Goal: Information Seeking & Learning: Check status

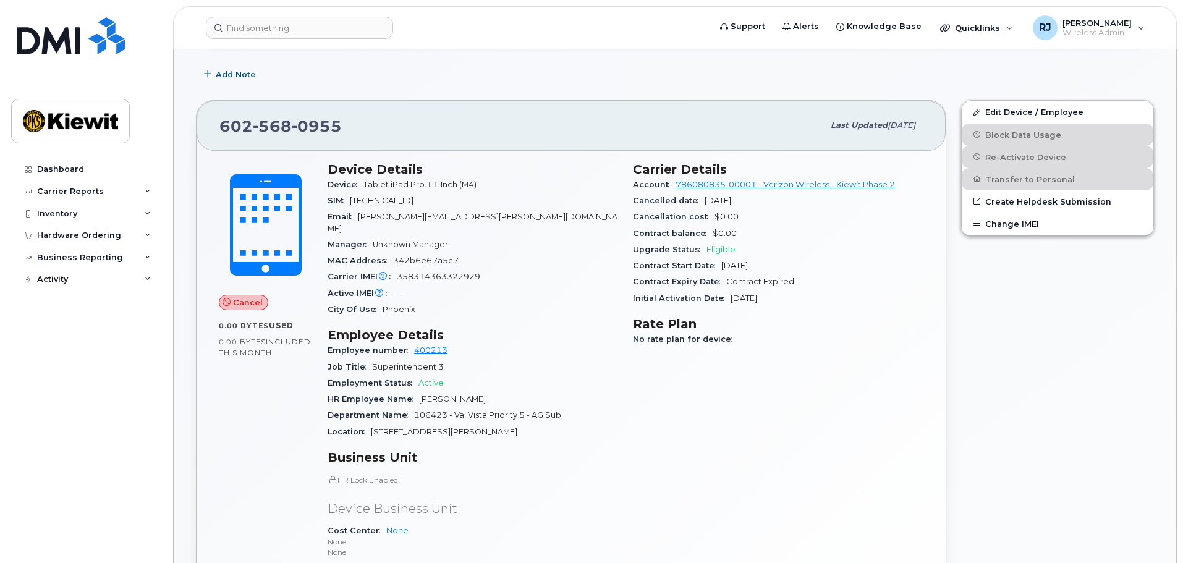
scroll to position [314, 0]
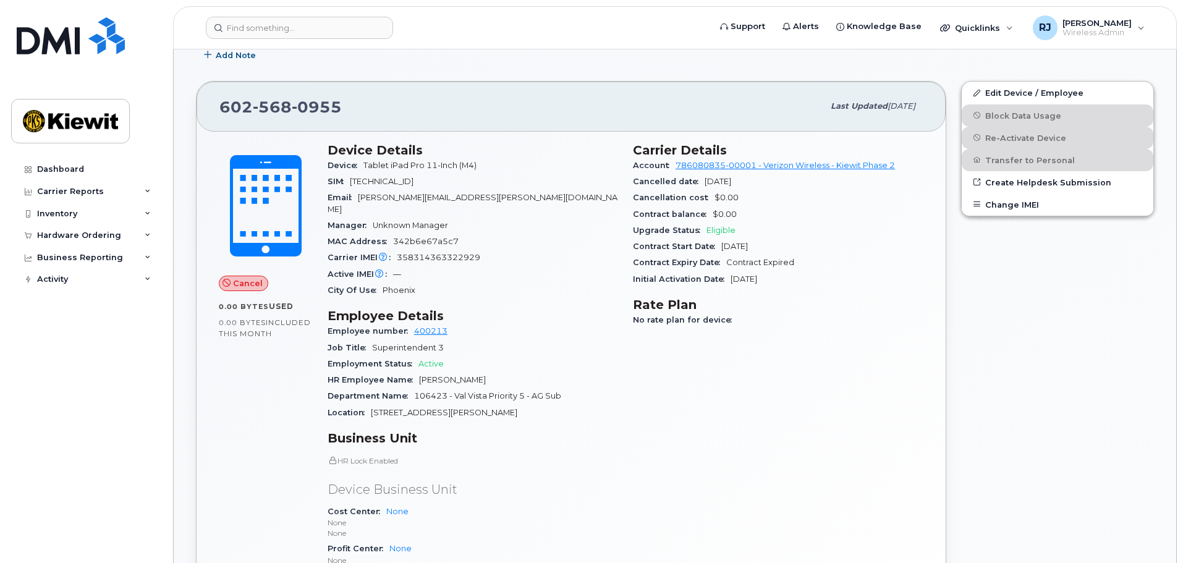
click at [235, 284] on span "Cancel" at bounding box center [248, 283] width 30 height 12
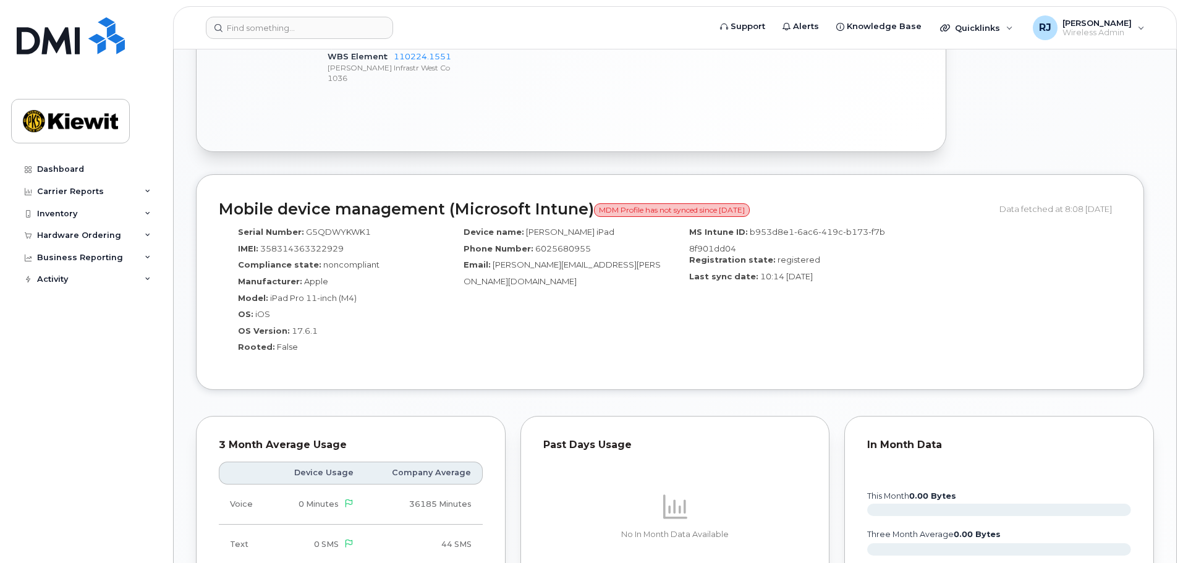
scroll to position [870, 0]
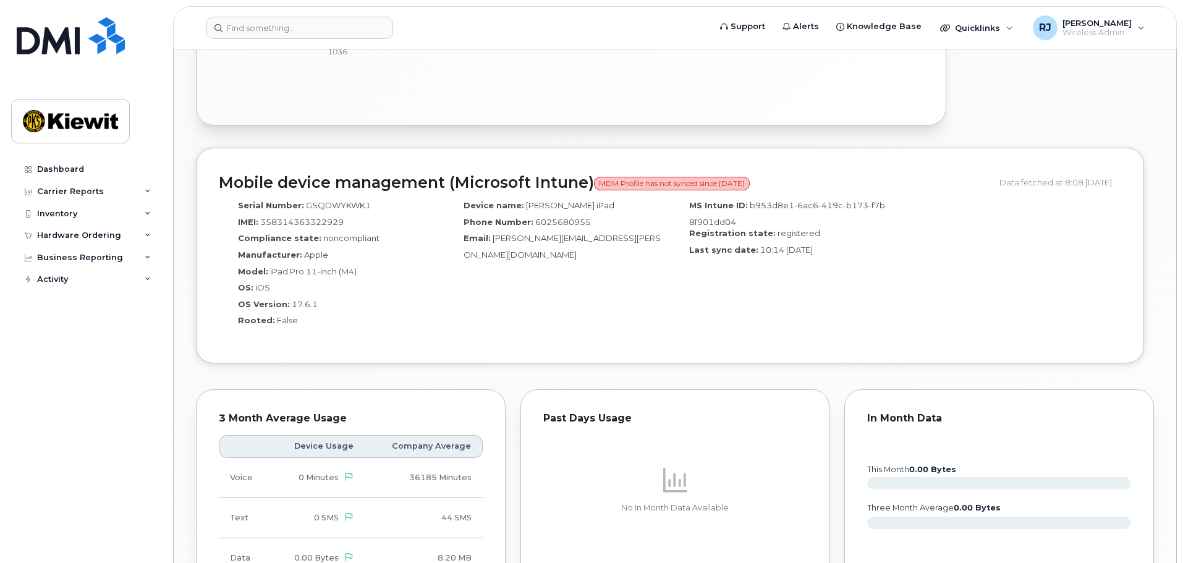
click at [704, 177] on span "MDM Profile has not synced since [DATE]" at bounding box center [672, 184] width 156 height 14
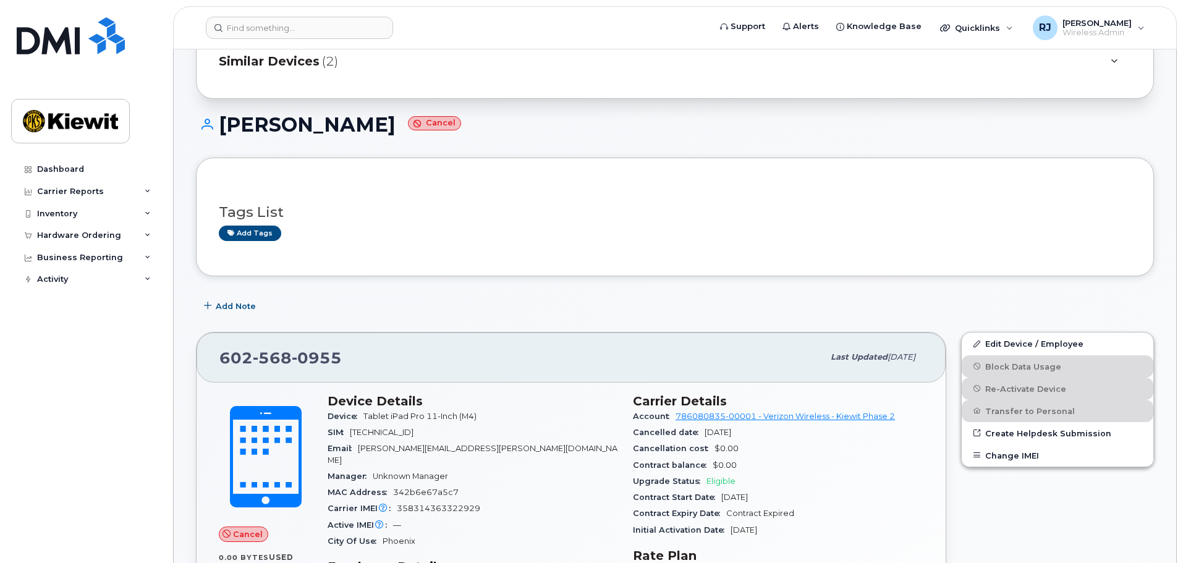
scroll to position [124, 0]
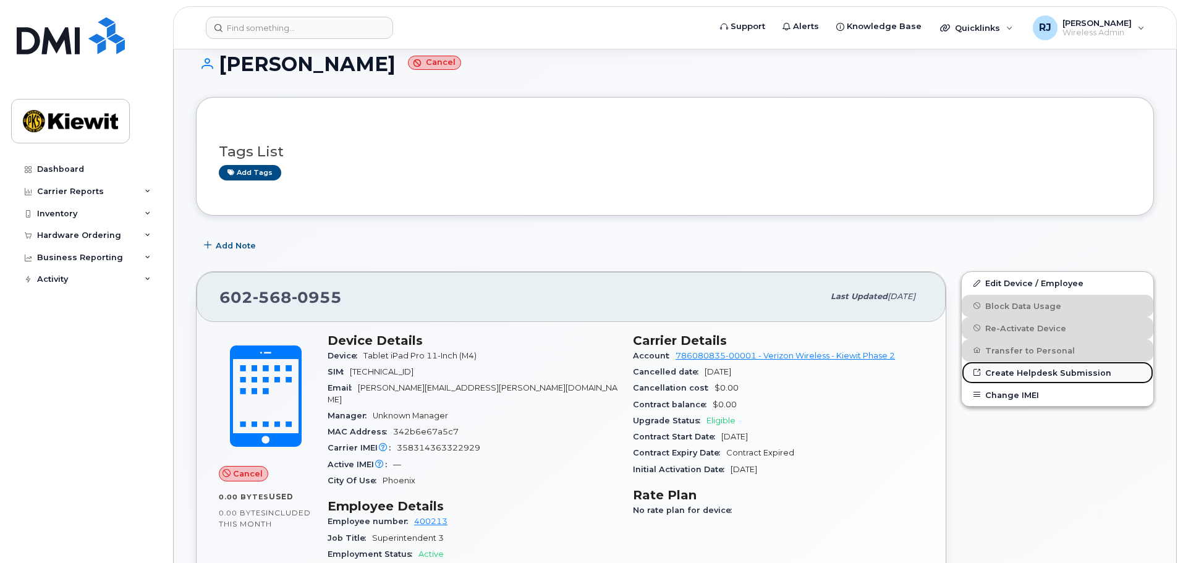
click at [1036, 376] on link "Create Helpdesk Submission" at bounding box center [1057, 372] width 192 height 22
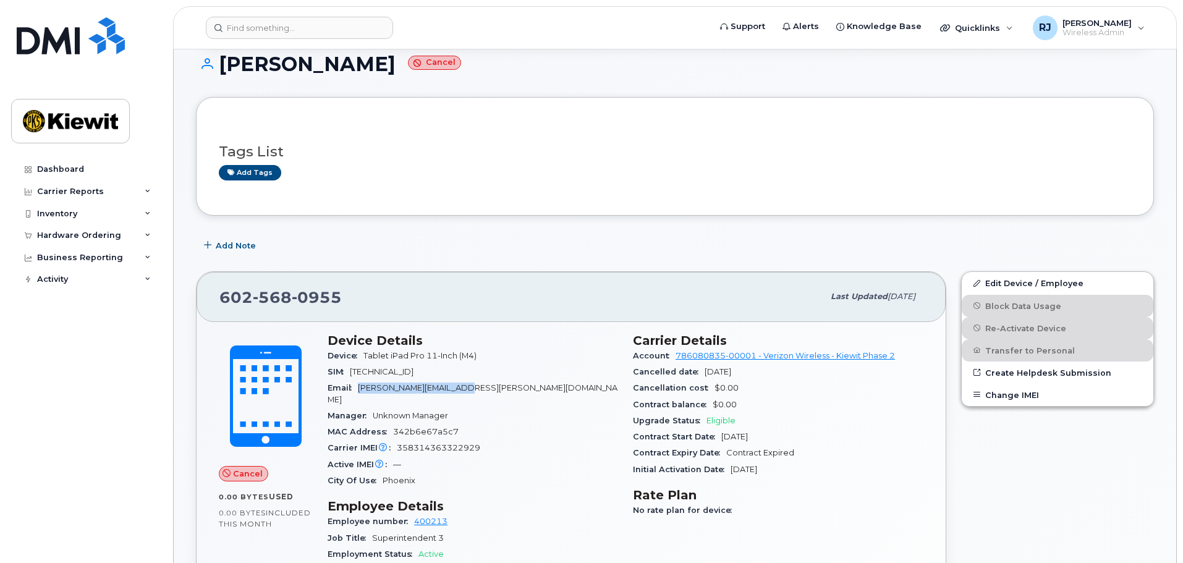
drag, startPoint x: 482, startPoint y: 391, endPoint x: 361, endPoint y: 389, distance: 120.5
click at [361, 389] on span "[PERSON_NAME][EMAIL_ADDRESS][PERSON_NAME][DOMAIN_NAME]" at bounding box center [472, 393] width 290 height 20
copy span "[PERSON_NAME][EMAIL_ADDRESS][PERSON_NAME][DOMAIN_NAME]"
drag, startPoint x: 339, startPoint y: 295, endPoint x: 273, endPoint y: 293, distance: 65.5
click at [214, 290] on div "[PHONE_NUMBER] Last updated [DATE]" at bounding box center [570, 296] width 749 height 49
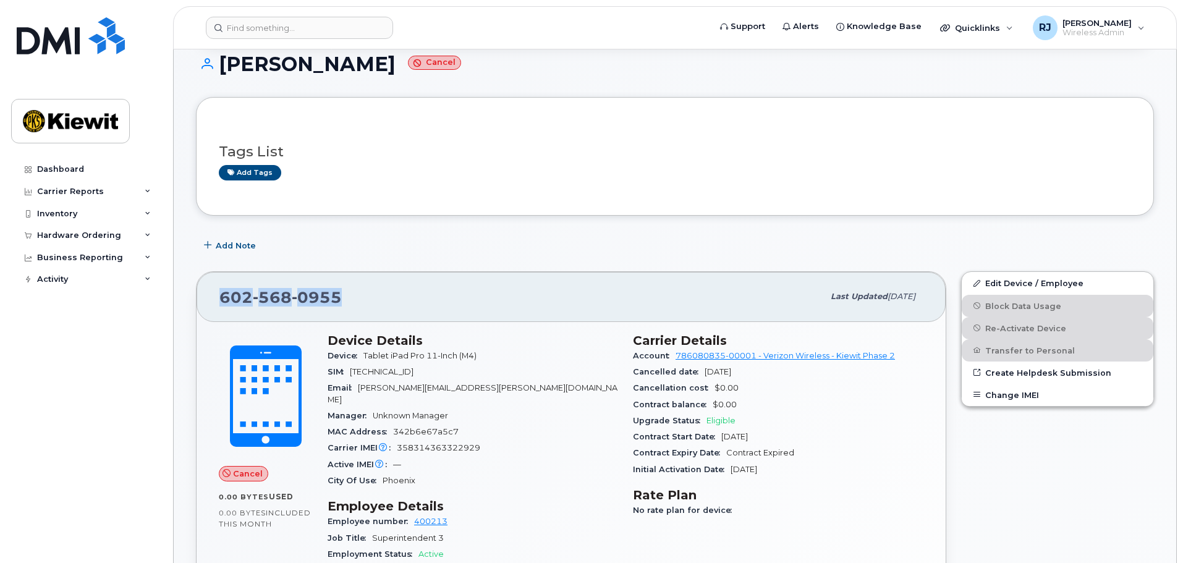
copy span "[PHONE_NUMBER]"
click at [430, 443] on span "358314363322929" at bounding box center [438, 447] width 83 height 9
copy span "358314363322929"
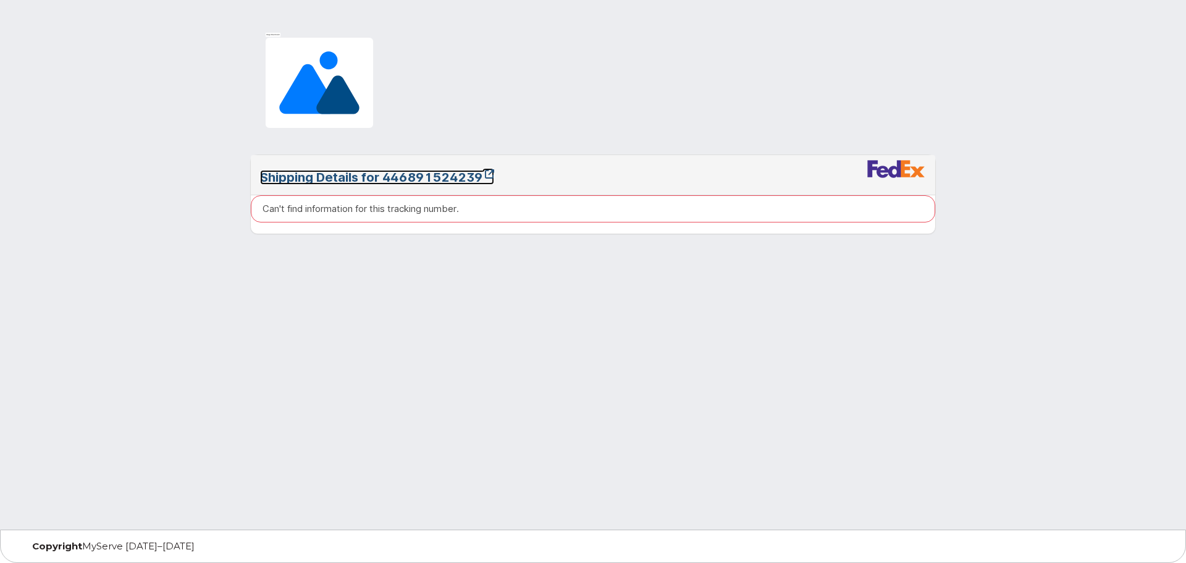
click at [437, 170] on link "Shipping Details for 446891524239" at bounding box center [377, 177] width 234 height 15
